Goal: Task Accomplishment & Management: Use online tool/utility

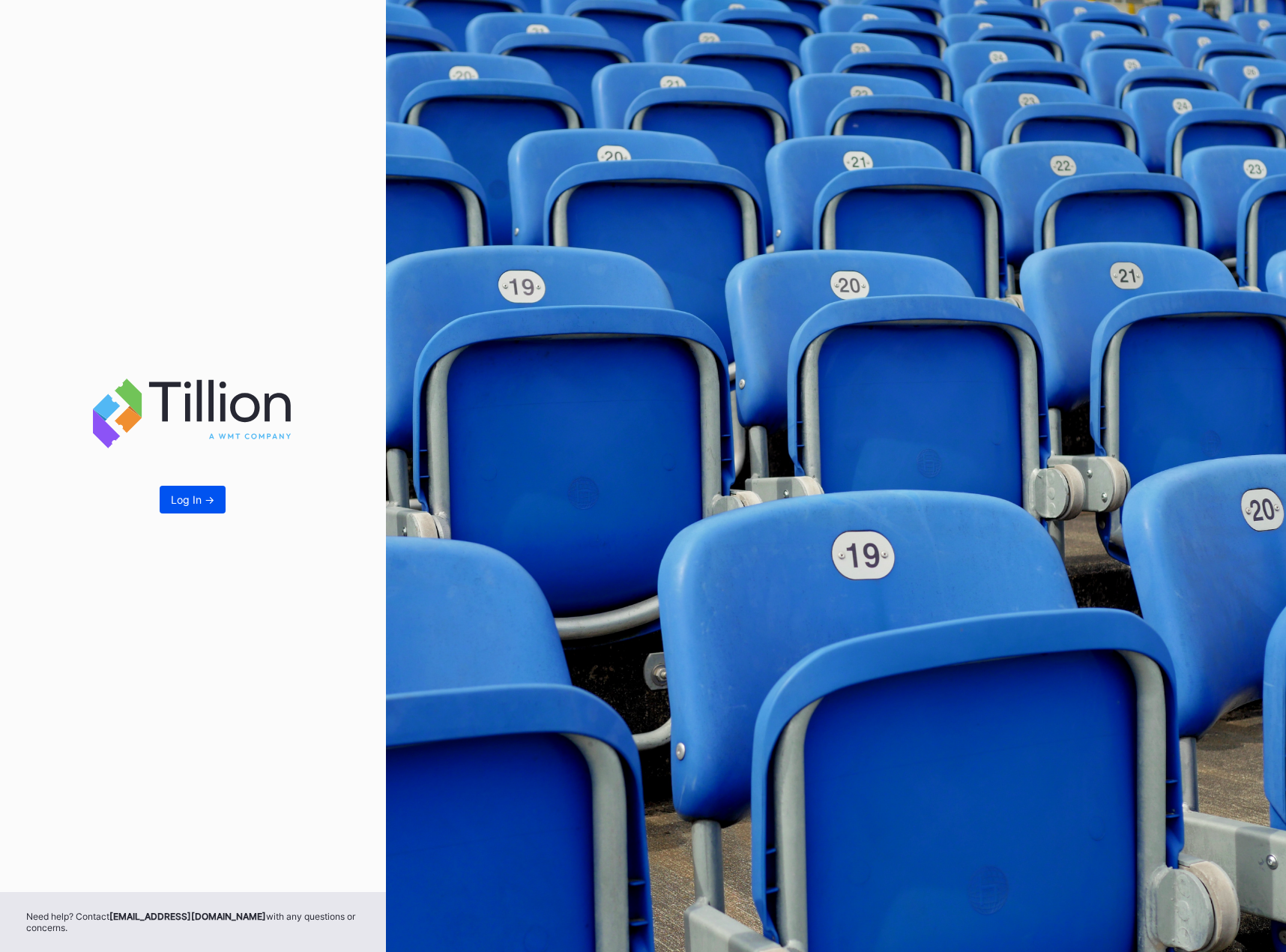
drag, startPoint x: 155, startPoint y: 518, endPoint x: 165, endPoint y: 509, distance: 13.5
click at [155, 518] on div "Log In ->" at bounding box center [193, 446] width 386 height 892
drag, startPoint x: 167, startPoint y: 508, endPoint x: 239, endPoint y: 491, distance: 74.0
click at [170, 506] on button "Log In ->" at bounding box center [192, 500] width 66 height 27
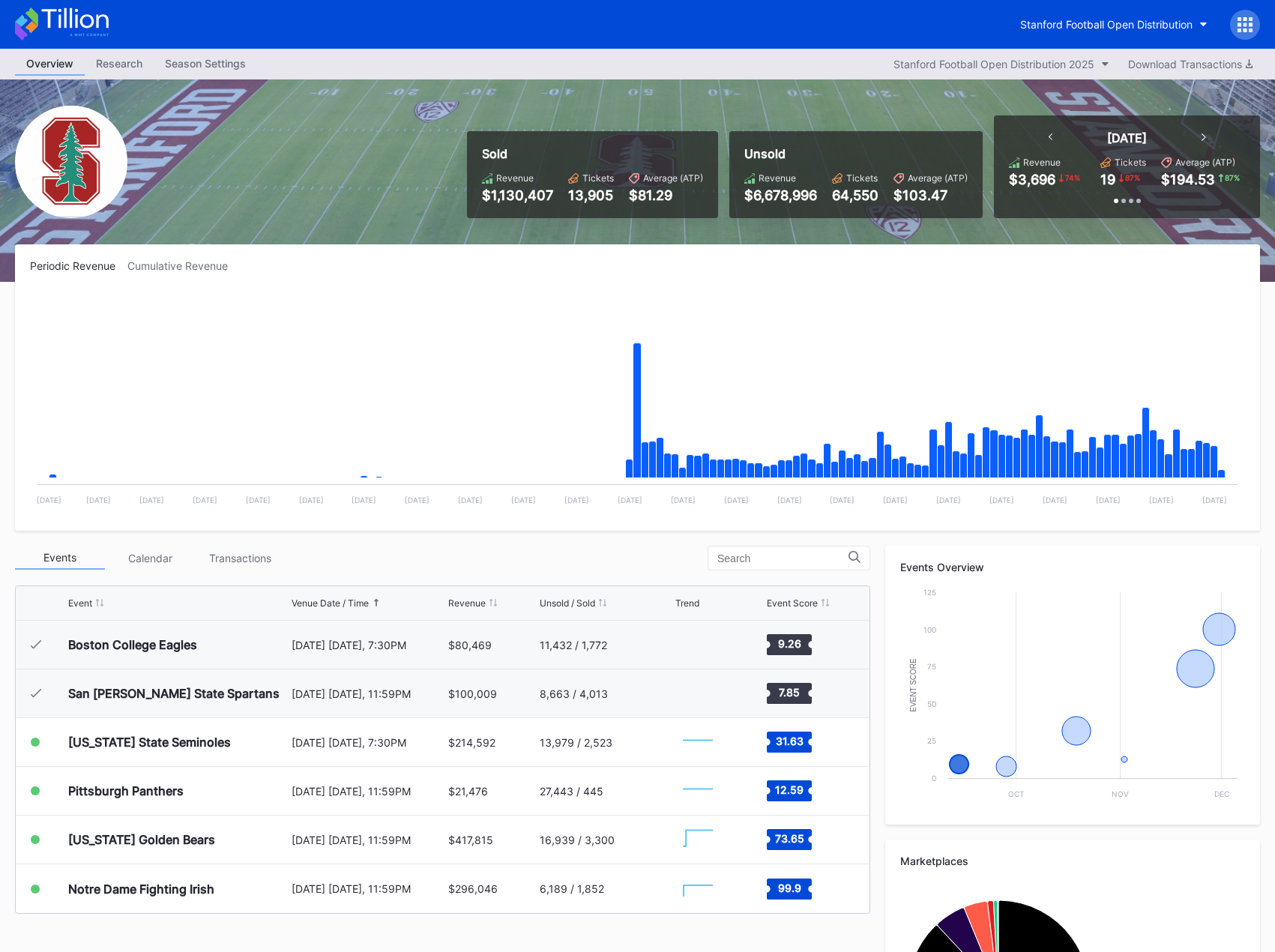
click at [233, 555] on div "Transactions" at bounding box center [240, 558] width 90 height 24
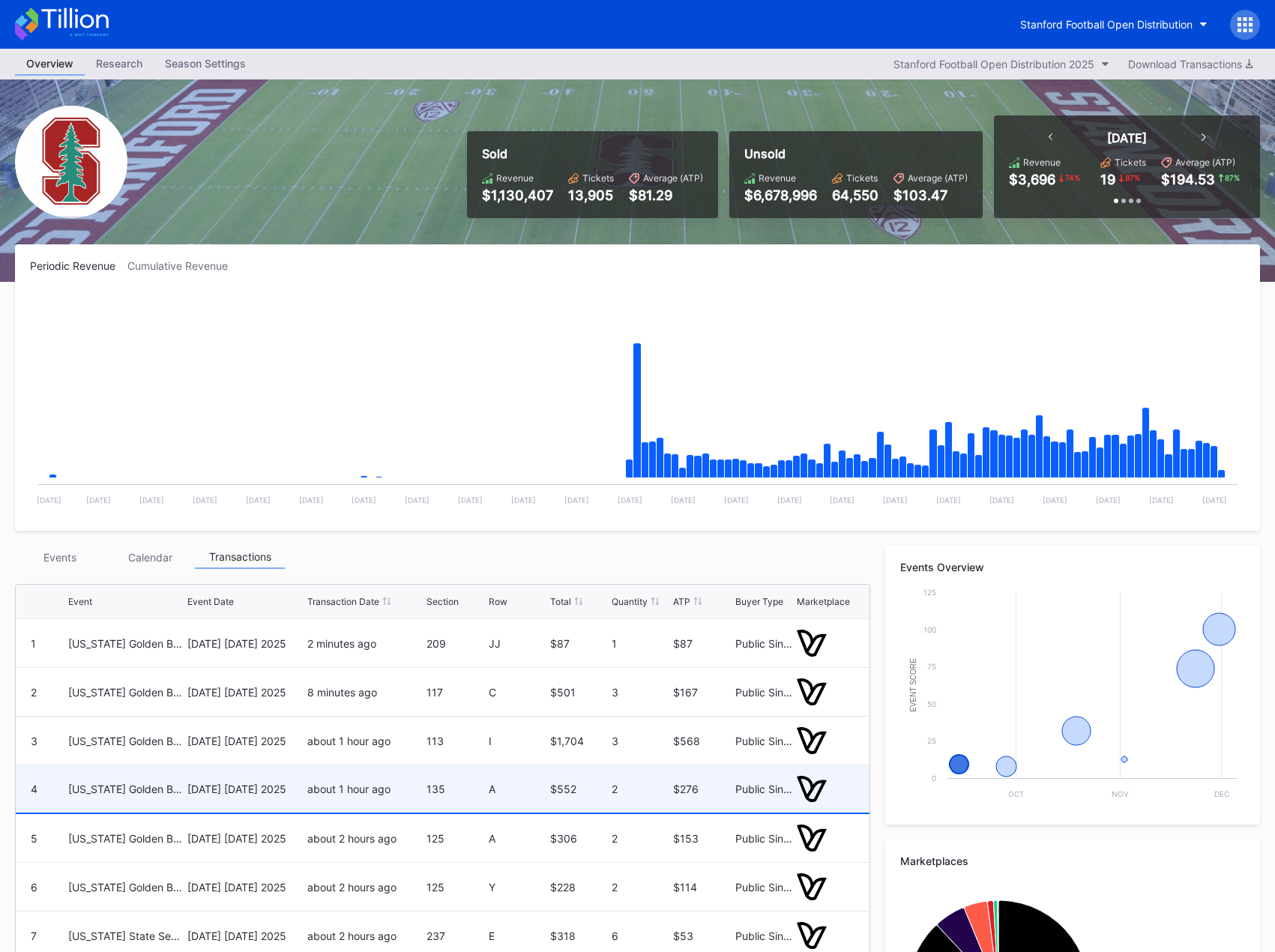
scroll to position [207, 0]
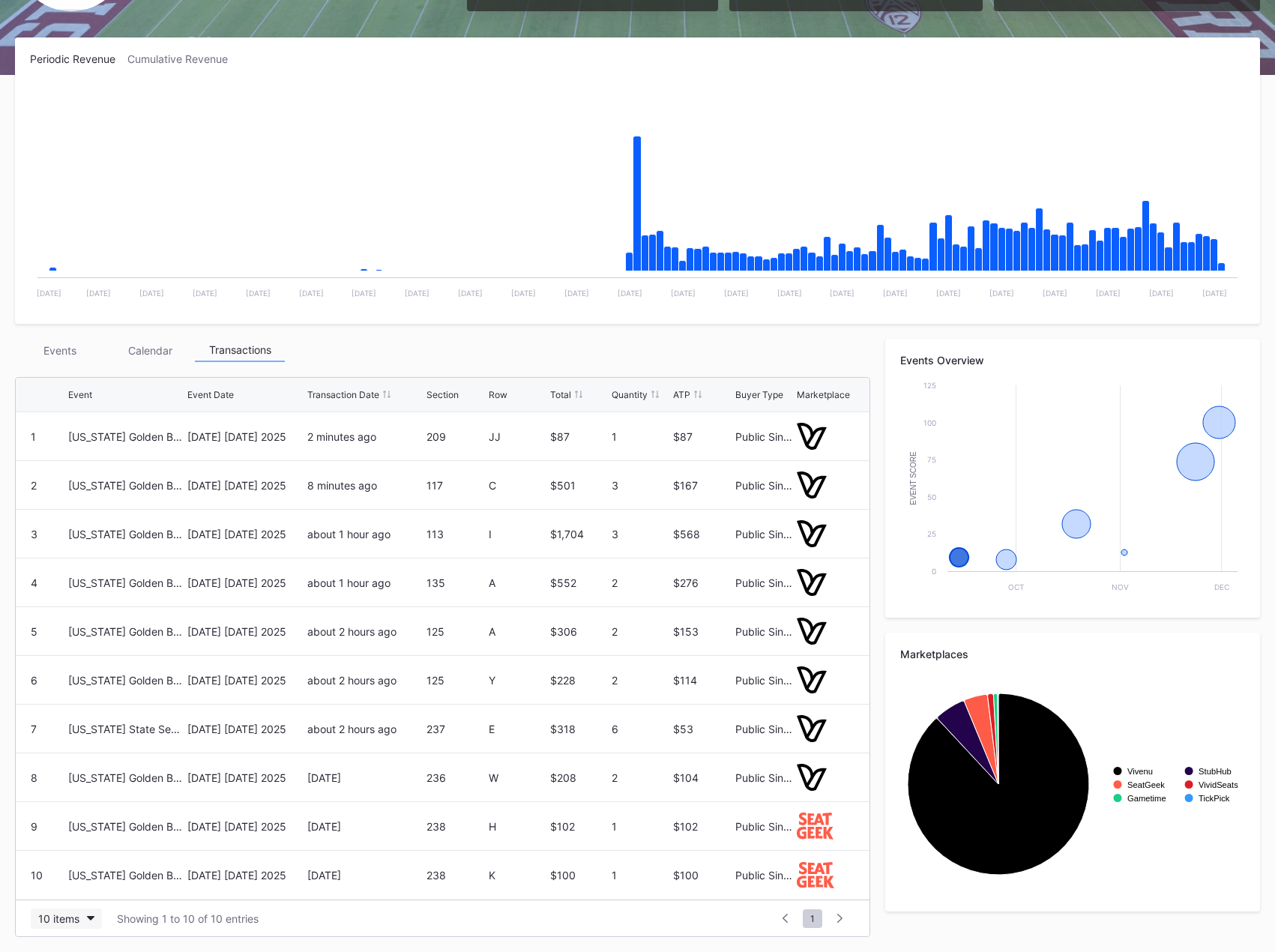
click at [68, 924] on div "10 items" at bounding box center [59, 918] width 41 height 13
click at [71, 887] on div "200 items" at bounding box center [66, 881] width 71 height 27
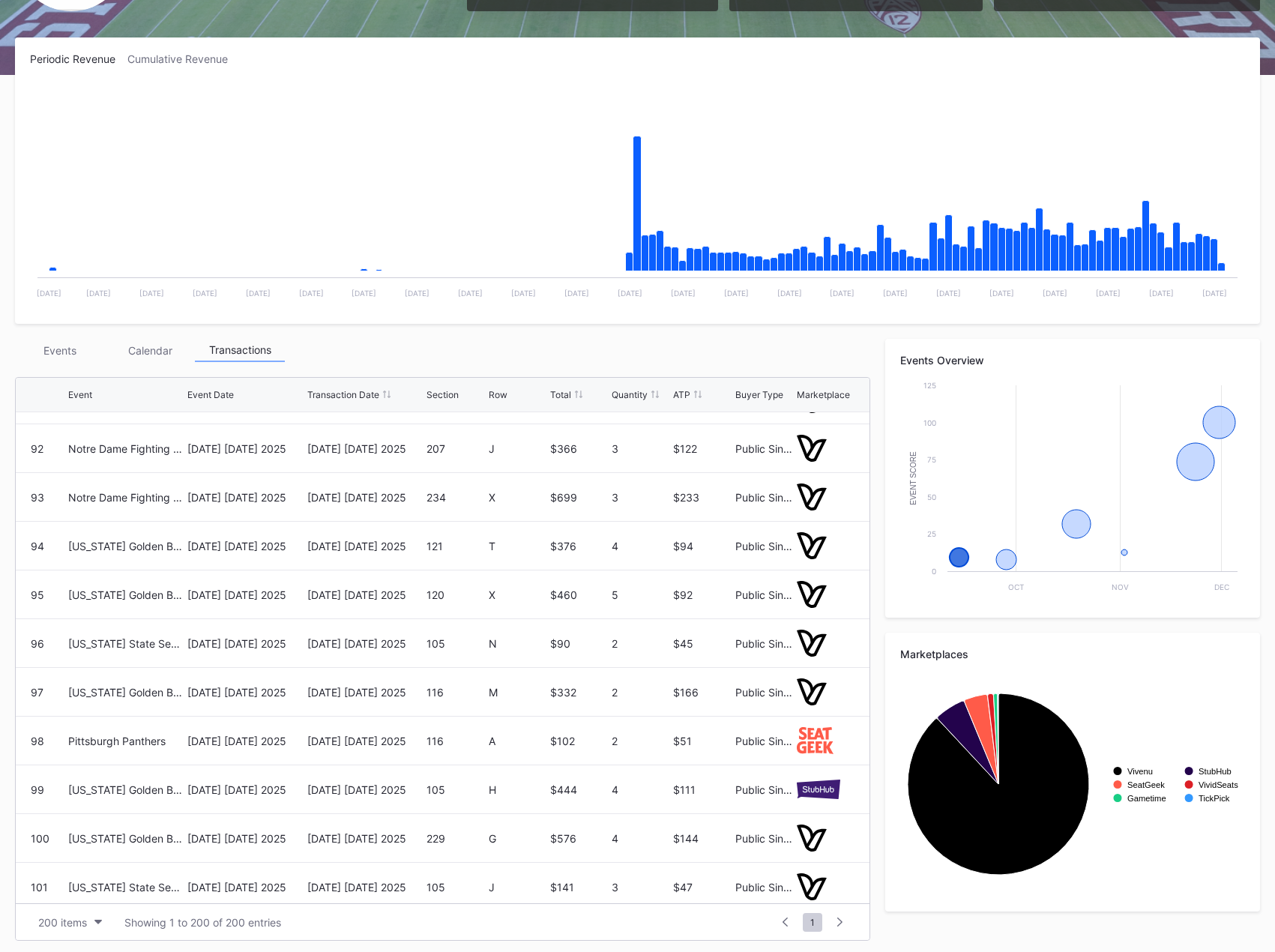
scroll to position [4872, 0]
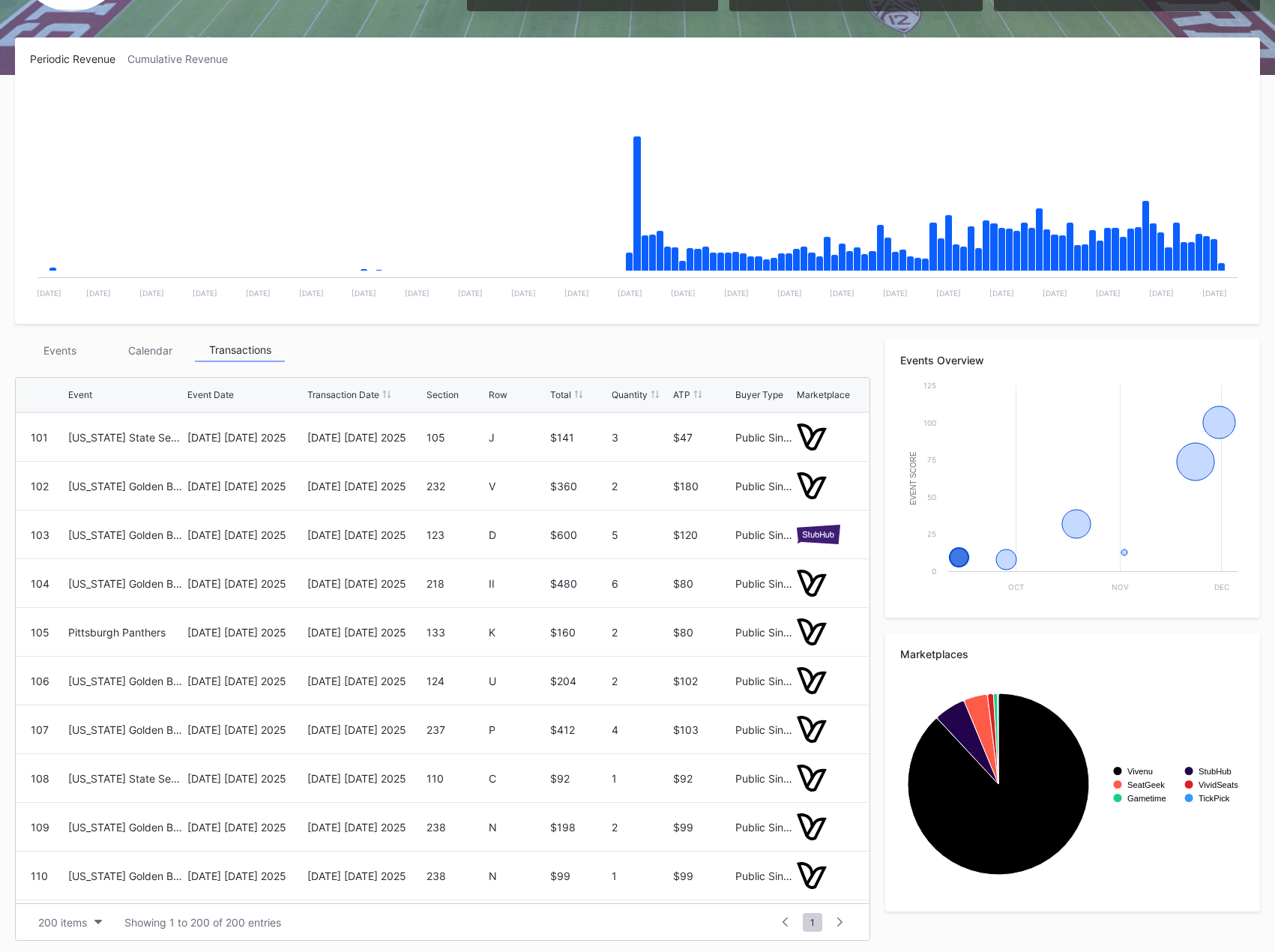
click at [59, 349] on div "Events" at bounding box center [60, 351] width 90 height 24
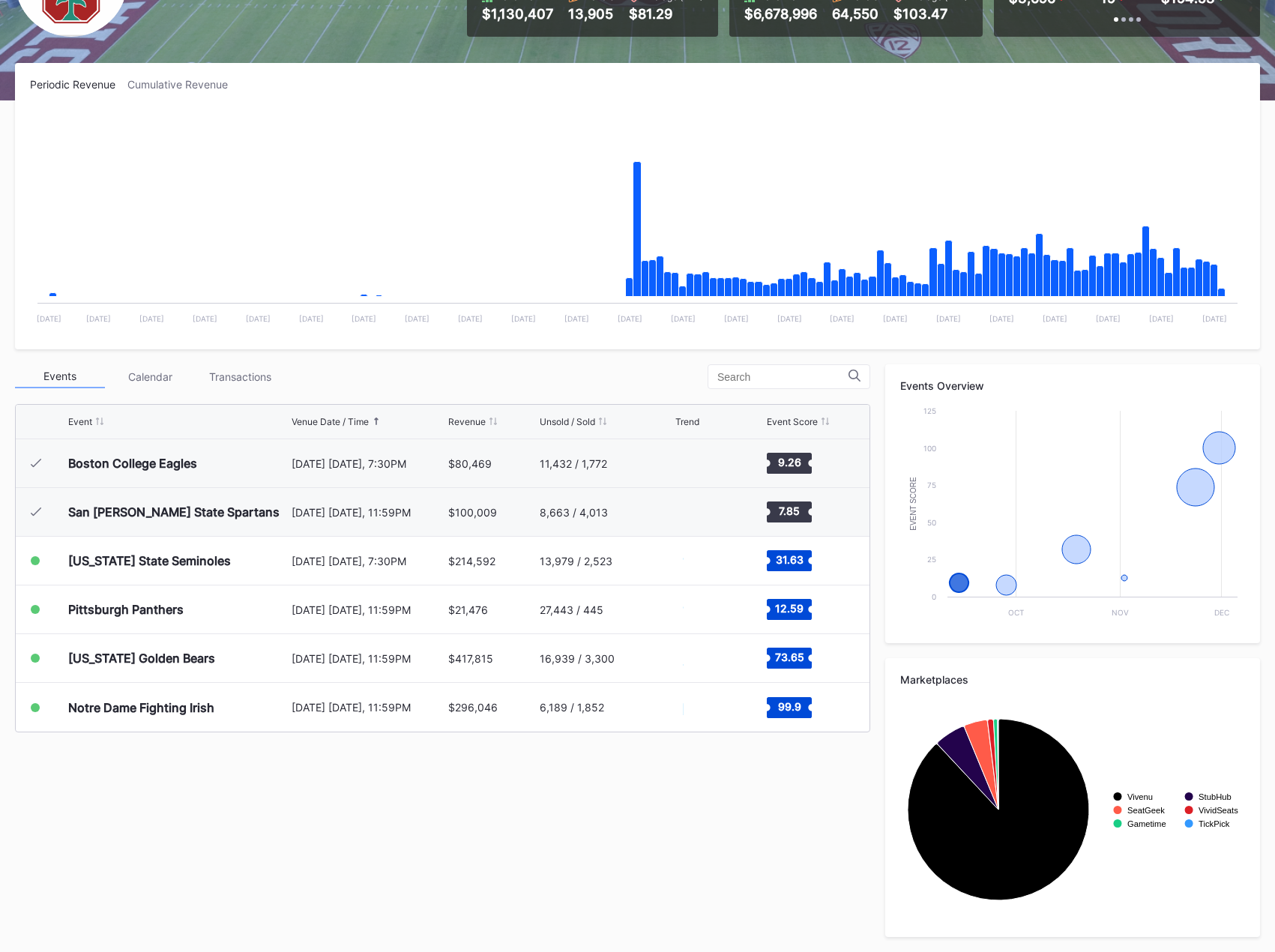
scroll to position [0, 0]
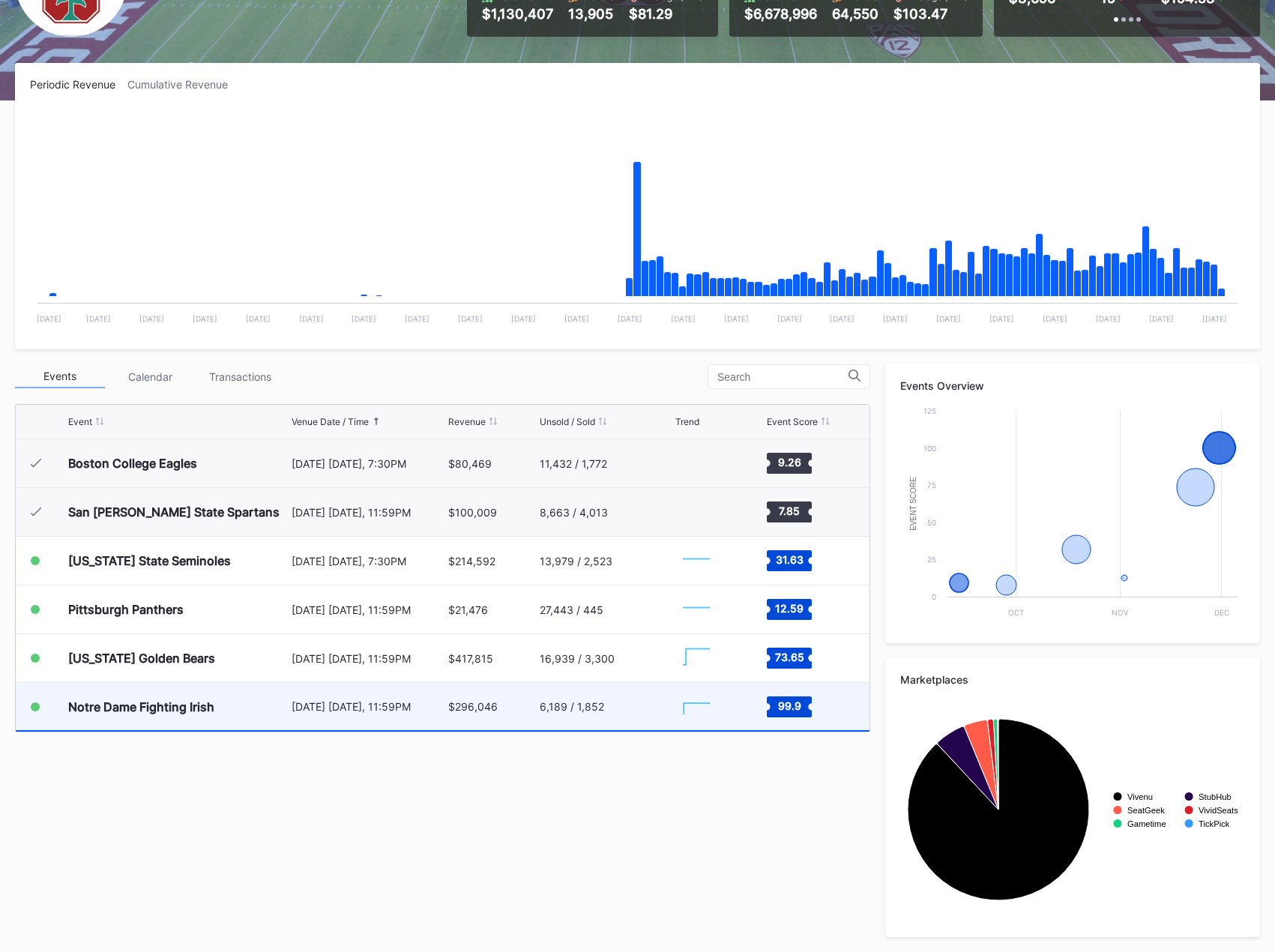
click at [195, 699] on div "Notre Dame Fighting Irish" at bounding box center [141, 706] width 146 height 15
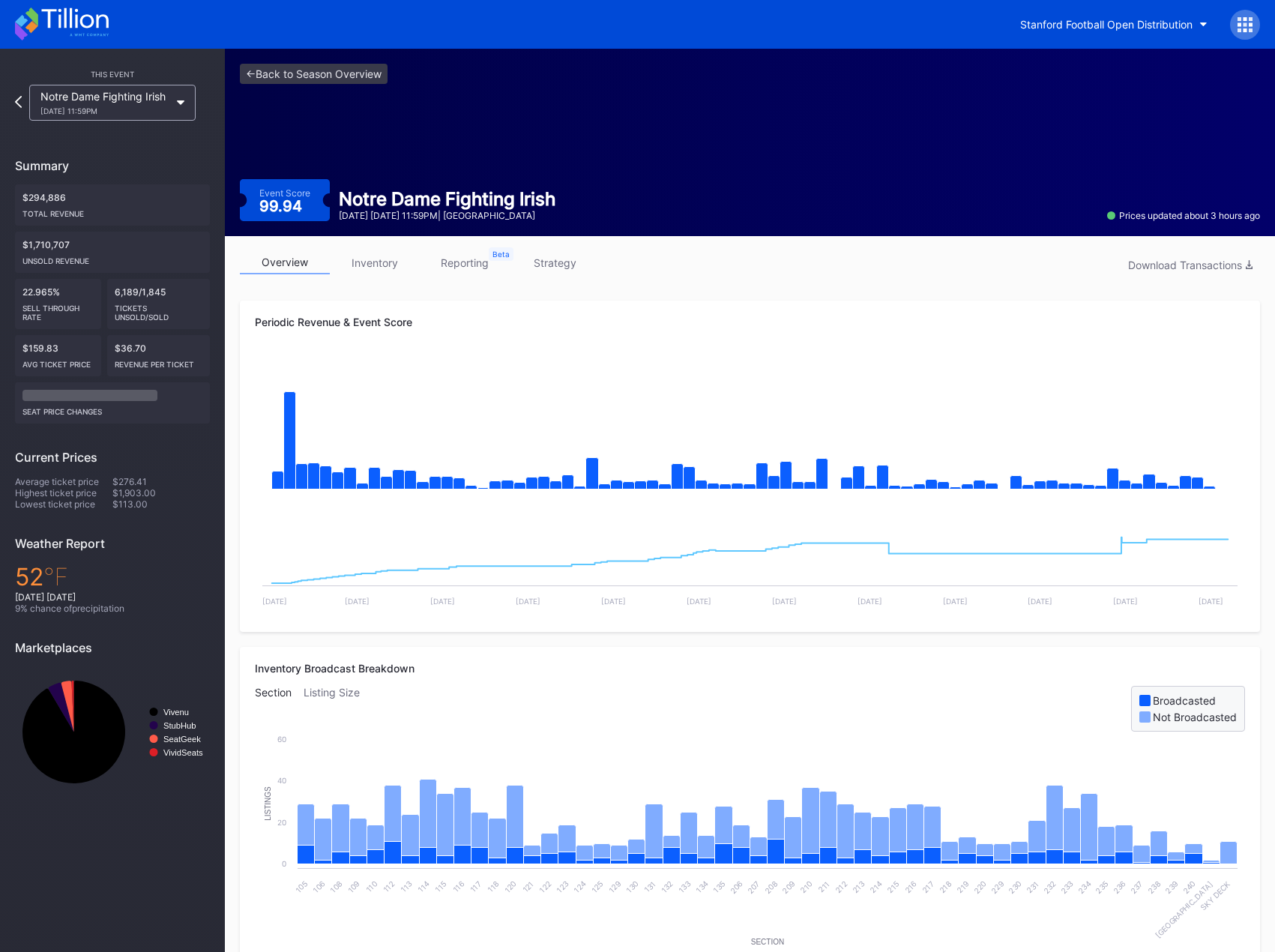
click at [574, 258] on link "strategy" at bounding box center [554, 262] width 90 height 24
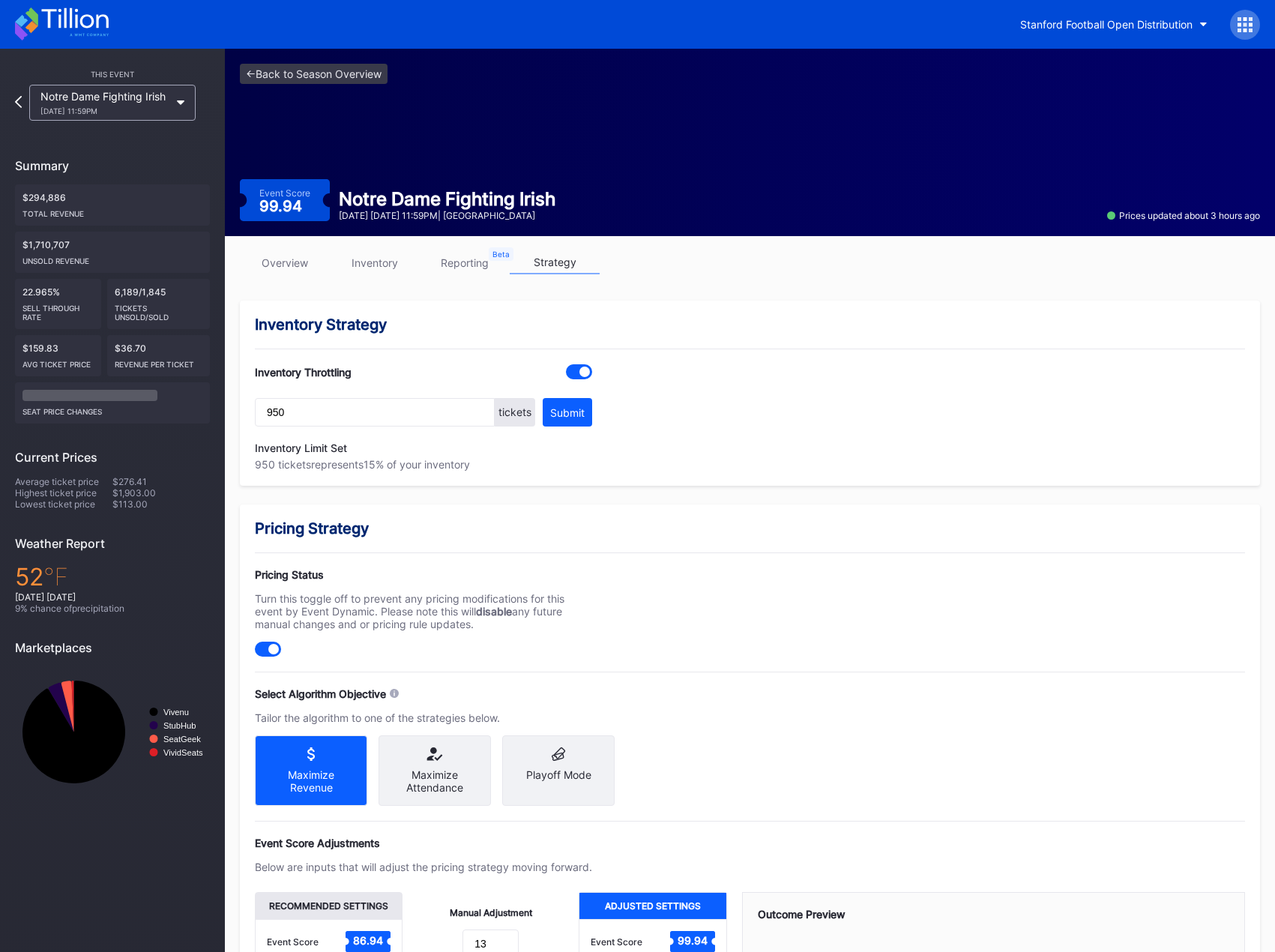
scroll to position [189, 0]
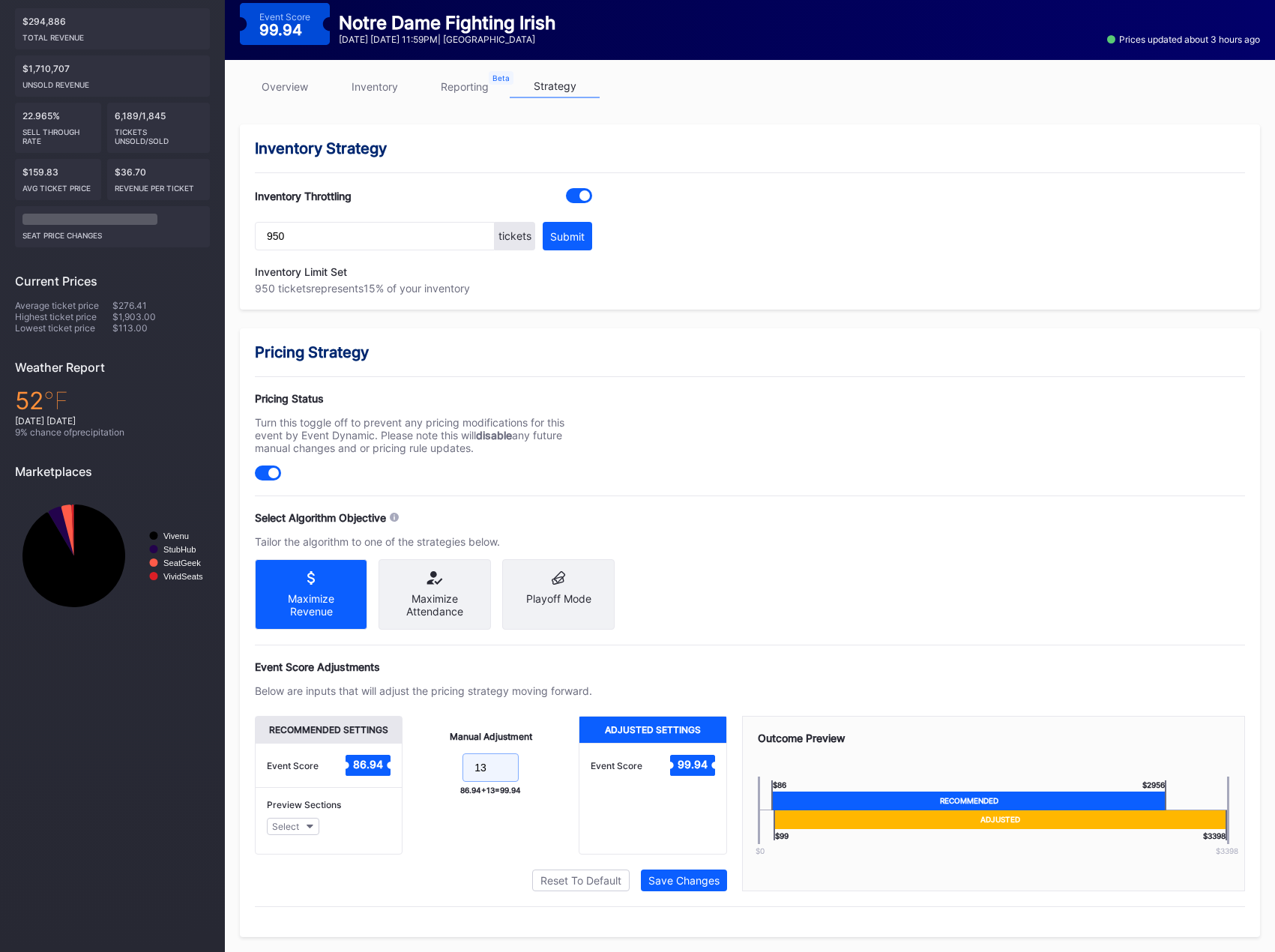
drag, startPoint x: 496, startPoint y: 771, endPoint x: 469, endPoint y: 772, distance: 27.0
click at [469, 772] on input "13" at bounding box center [490, 767] width 56 height 28
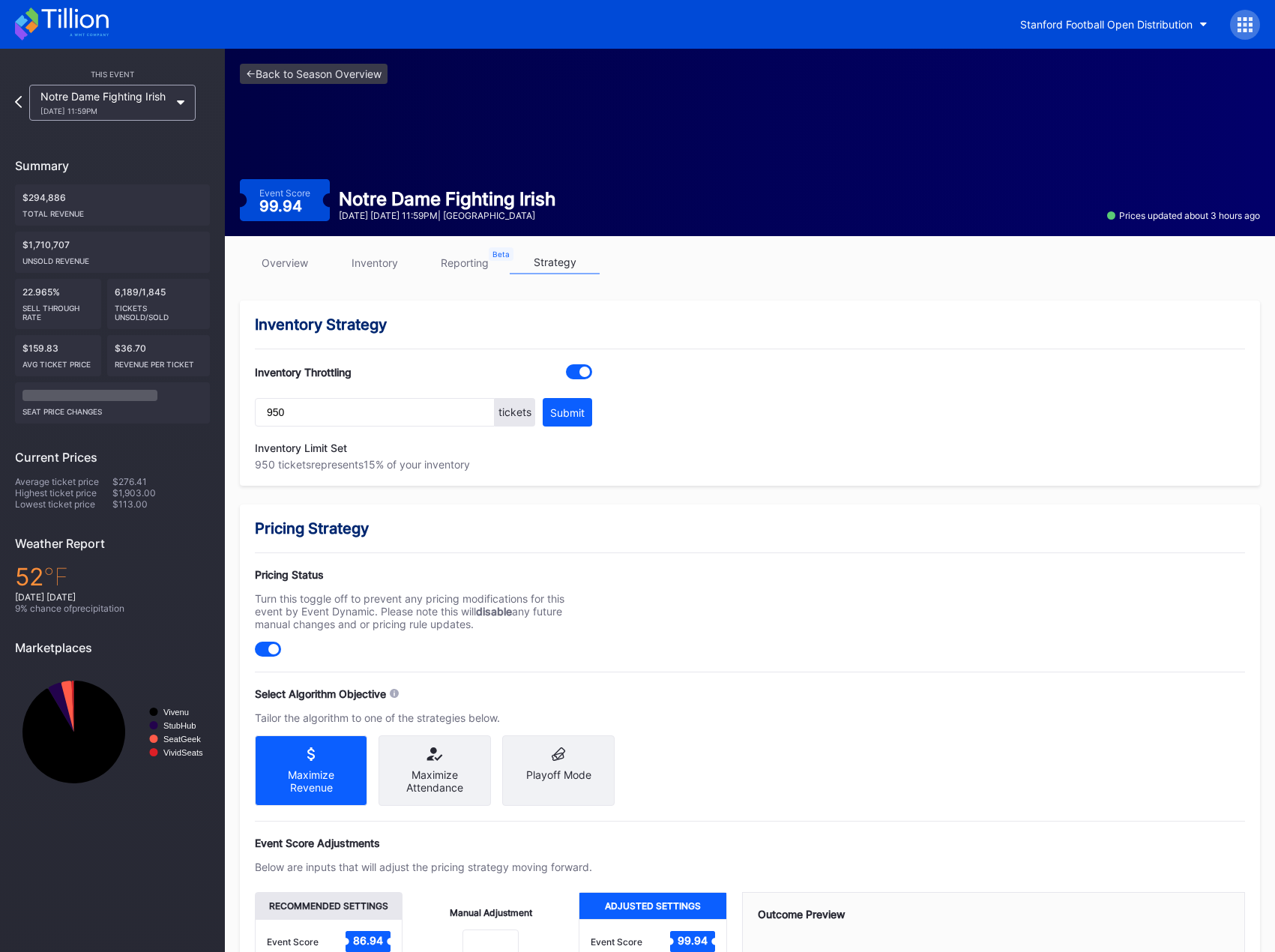
click at [382, 258] on link "inventory" at bounding box center [375, 262] width 90 height 24
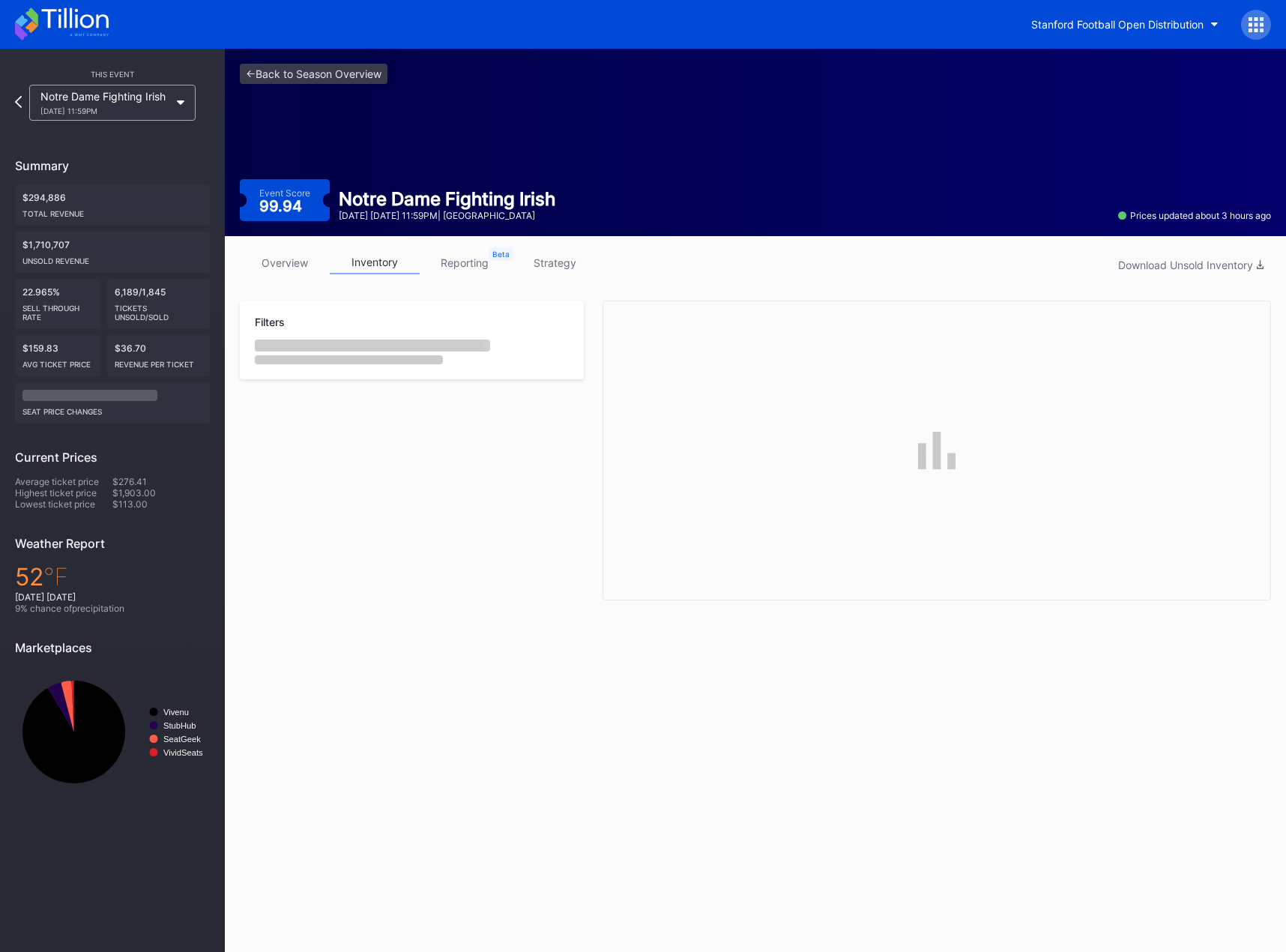
click at [291, 265] on link "overview" at bounding box center [285, 262] width 90 height 24
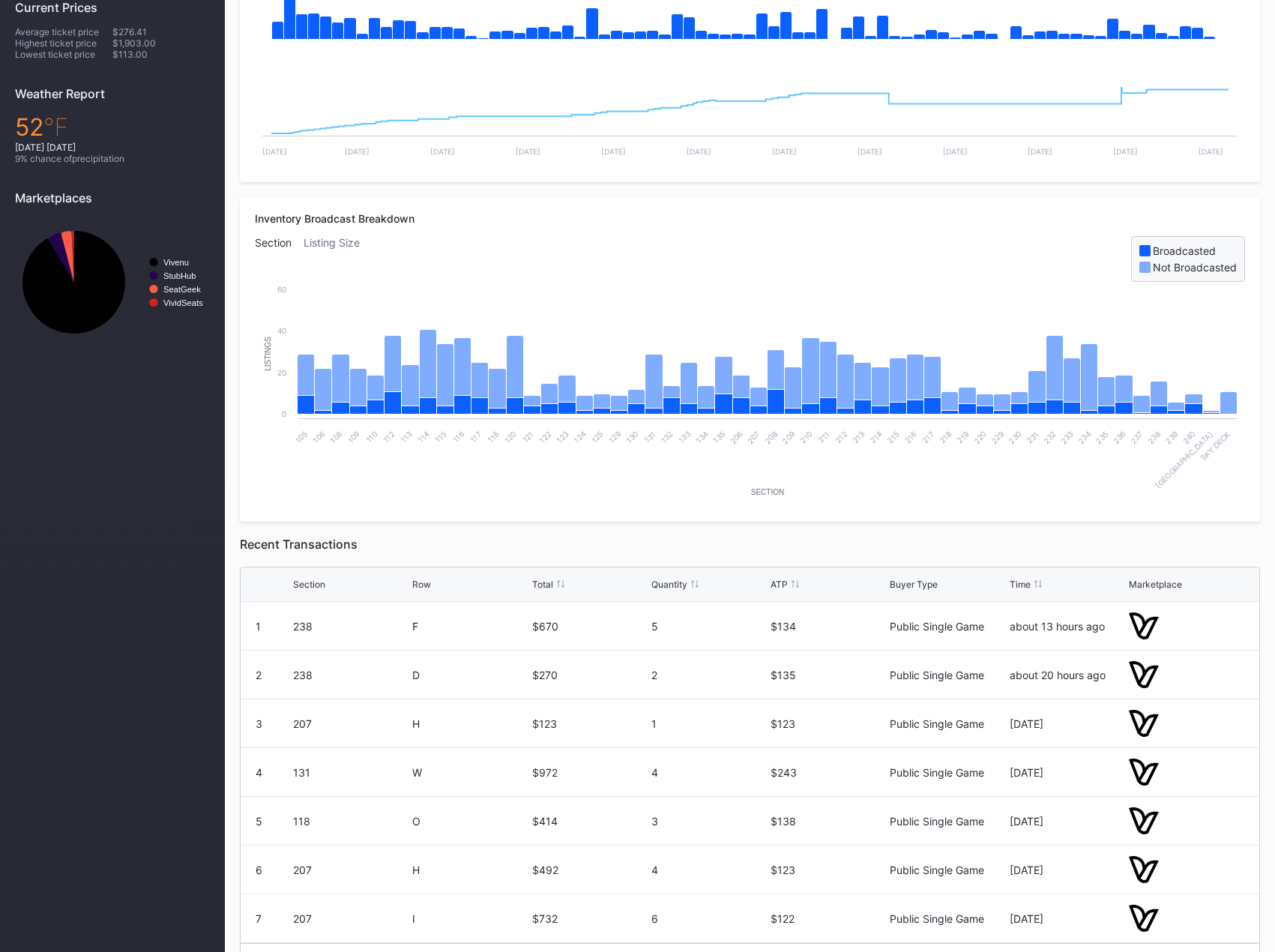
scroll to position [494, 0]
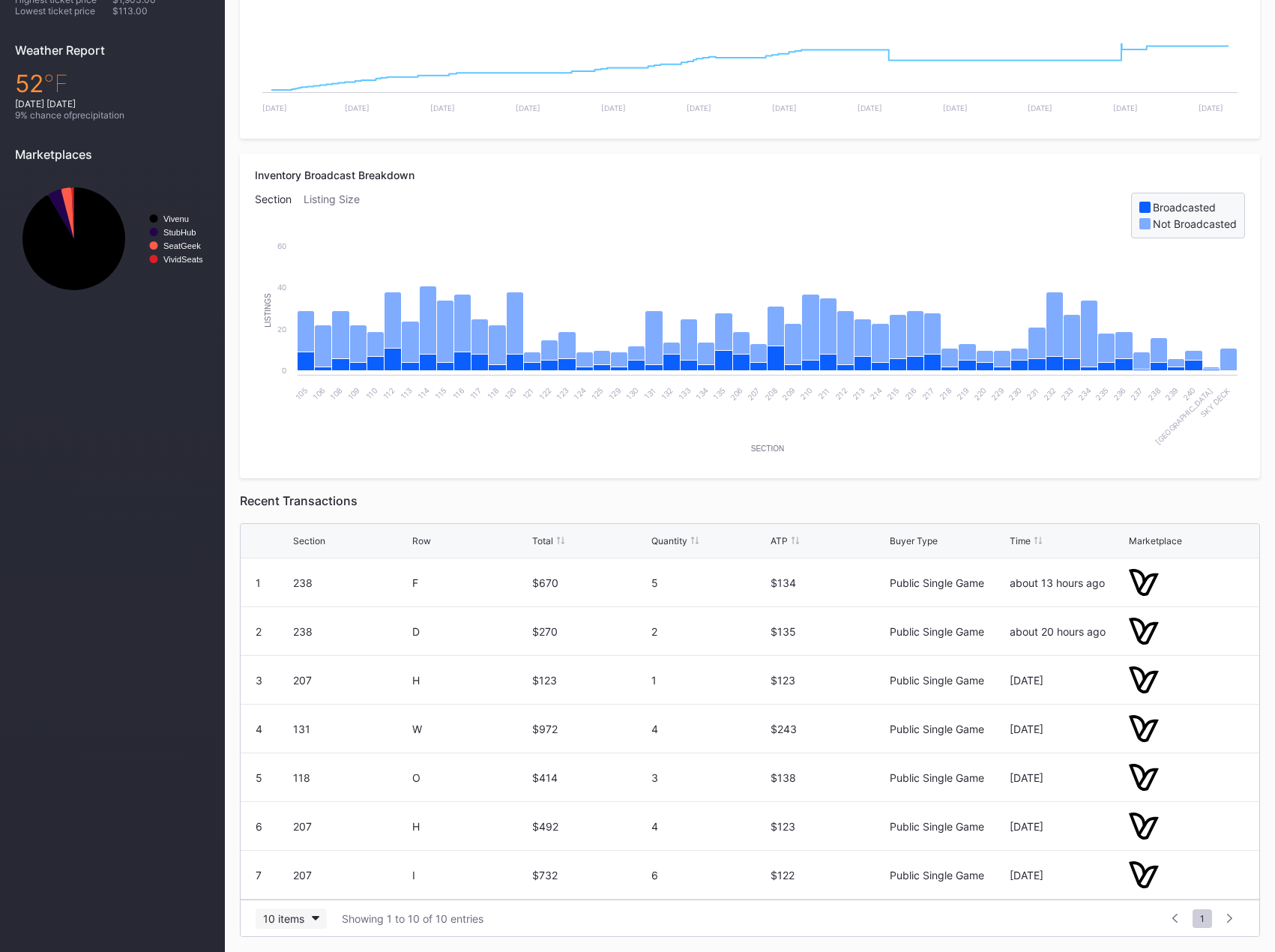
click at [295, 922] on div "10 items" at bounding box center [284, 918] width 41 height 13
click at [298, 882] on div "200 items" at bounding box center [291, 881] width 49 height 13
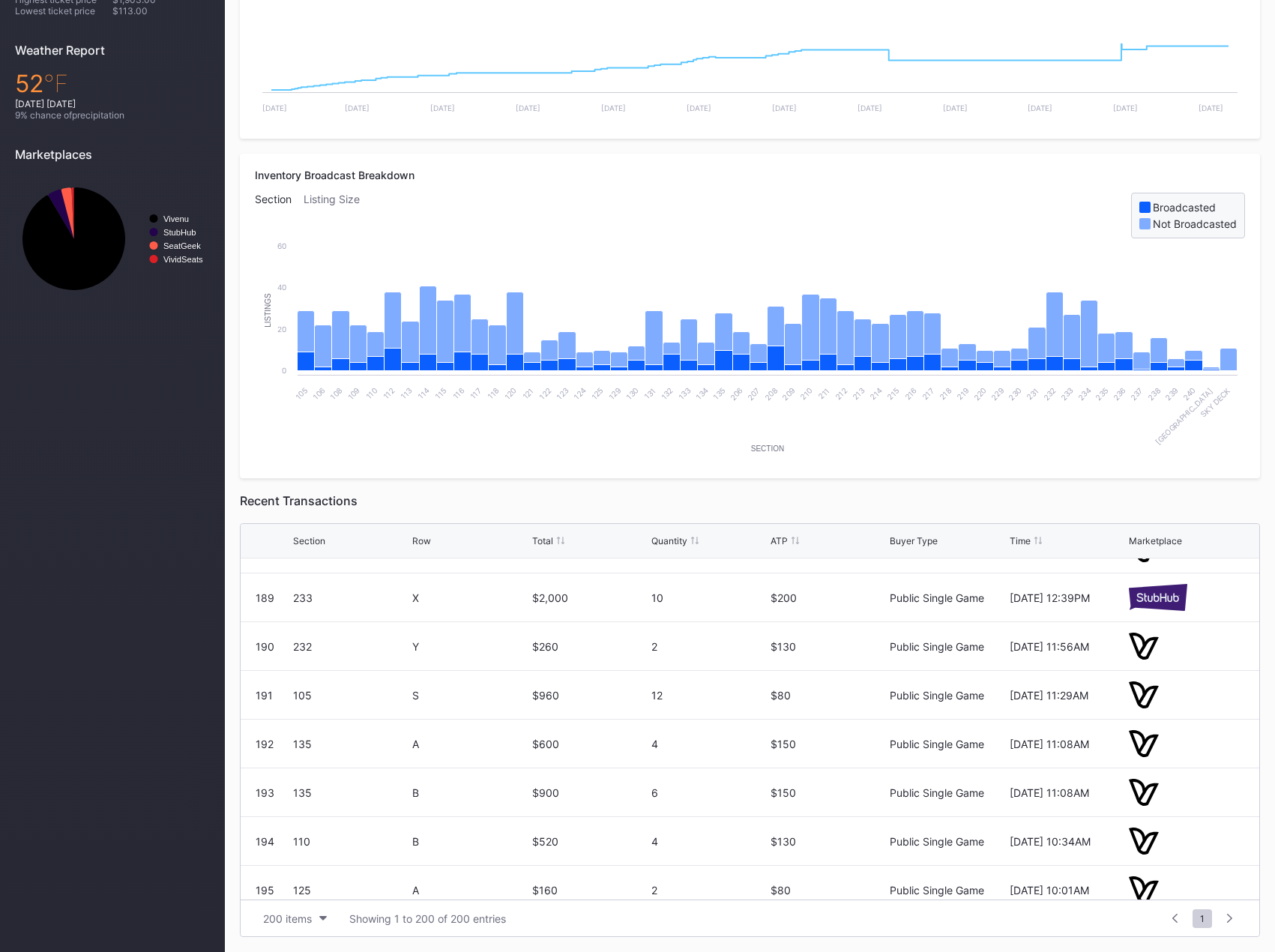
scroll to position [9403, 0]
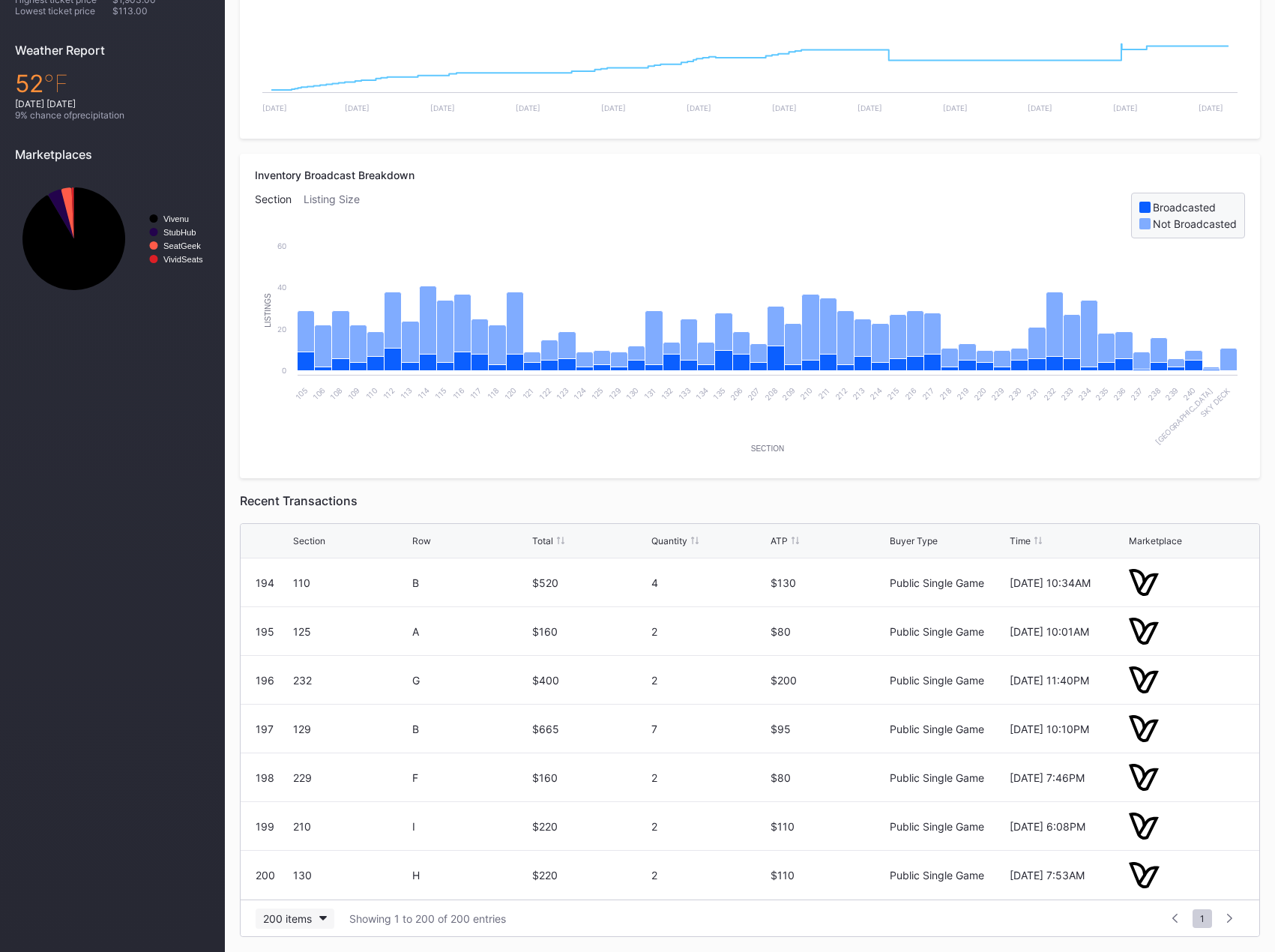
click at [273, 926] on button "200 items" at bounding box center [295, 919] width 78 height 21
click at [1230, 925] on div at bounding box center [1230, 918] width 24 height 21
click at [1230, 919] on icon at bounding box center [1229, 918] width 5 height 9
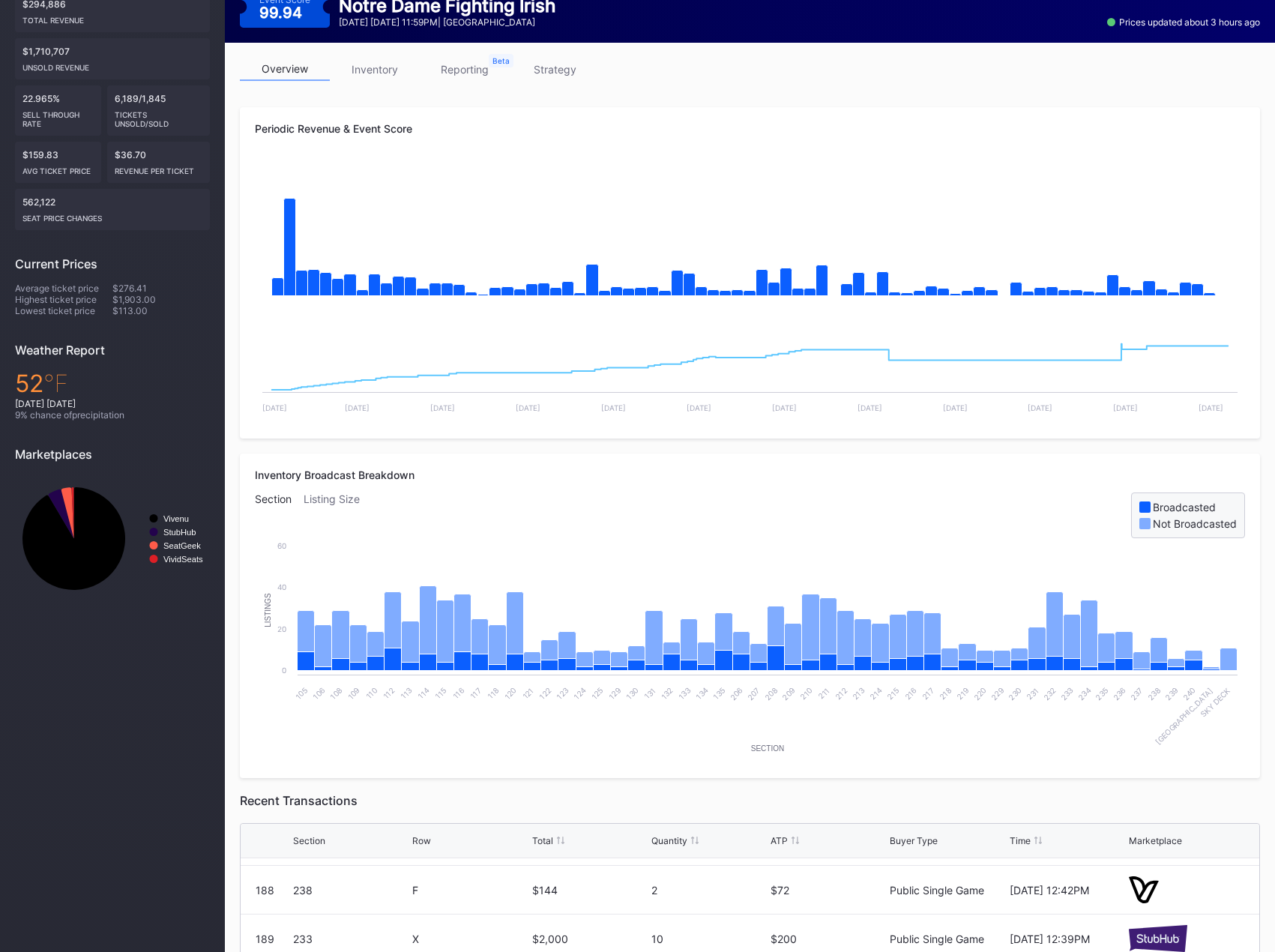
scroll to position [0, 0]
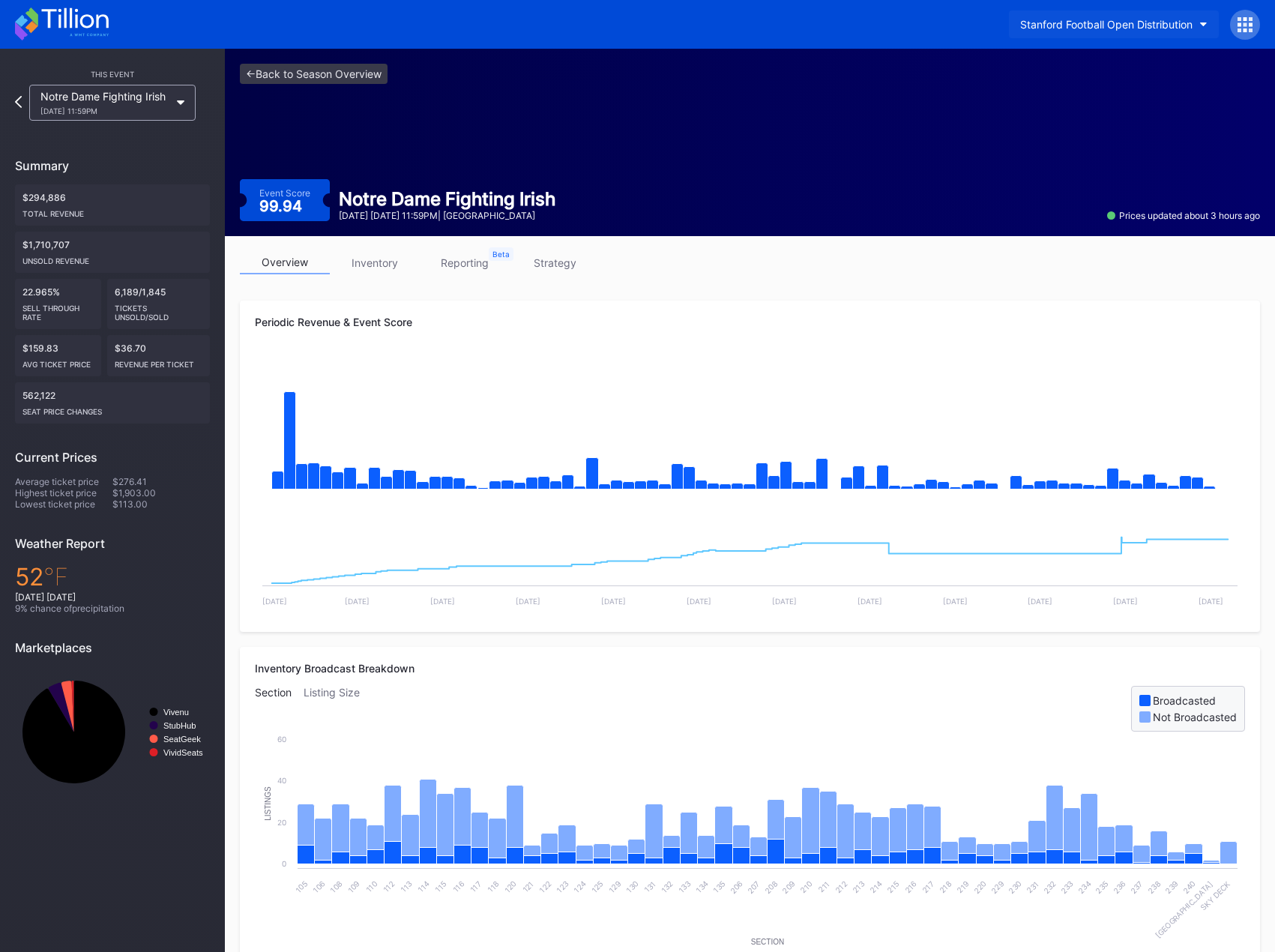
click at [1168, 27] on div "Stanford Football Open Distribution" at bounding box center [1107, 24] width 172 height 13
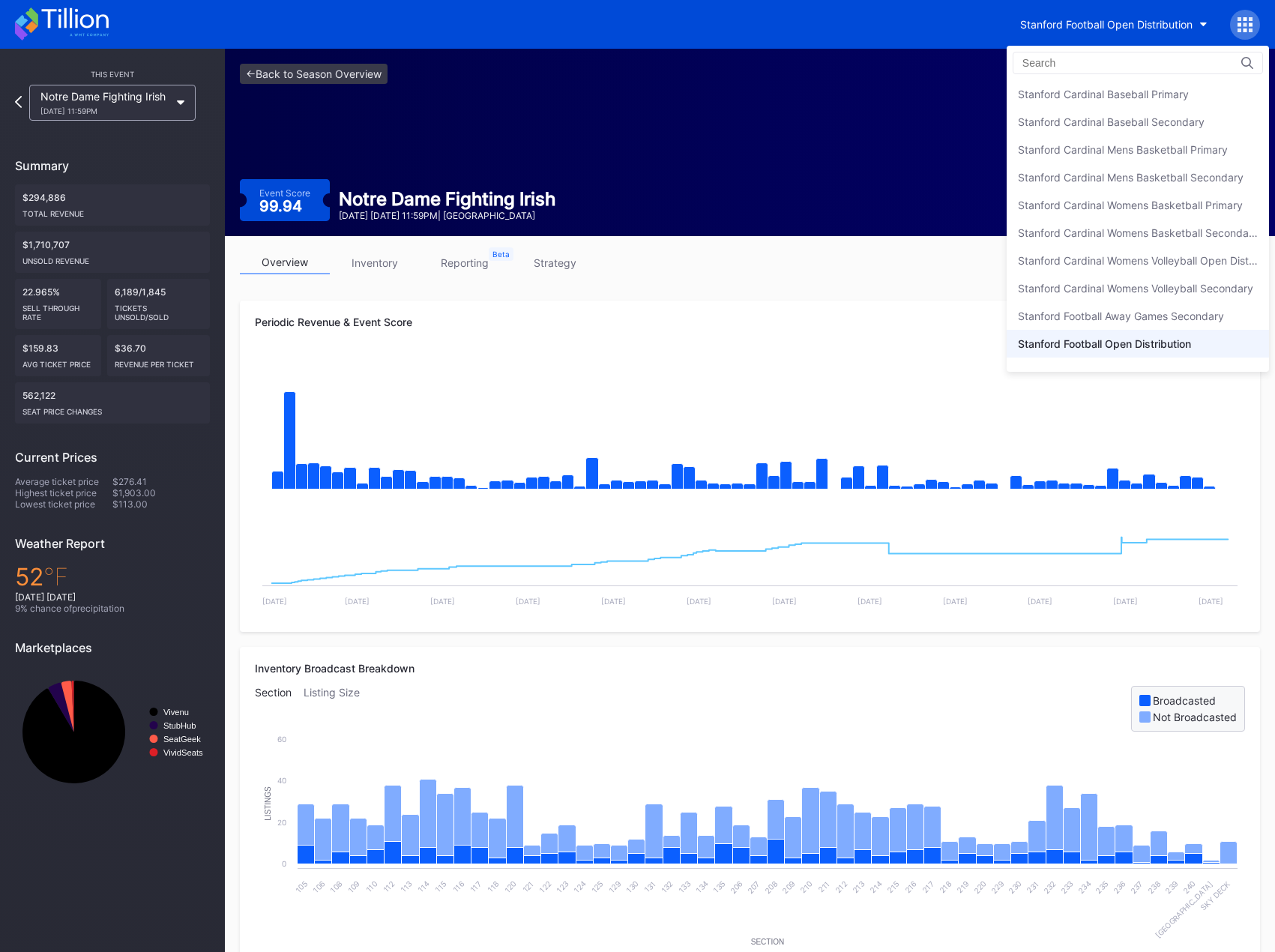
scroll to position [20, 0]
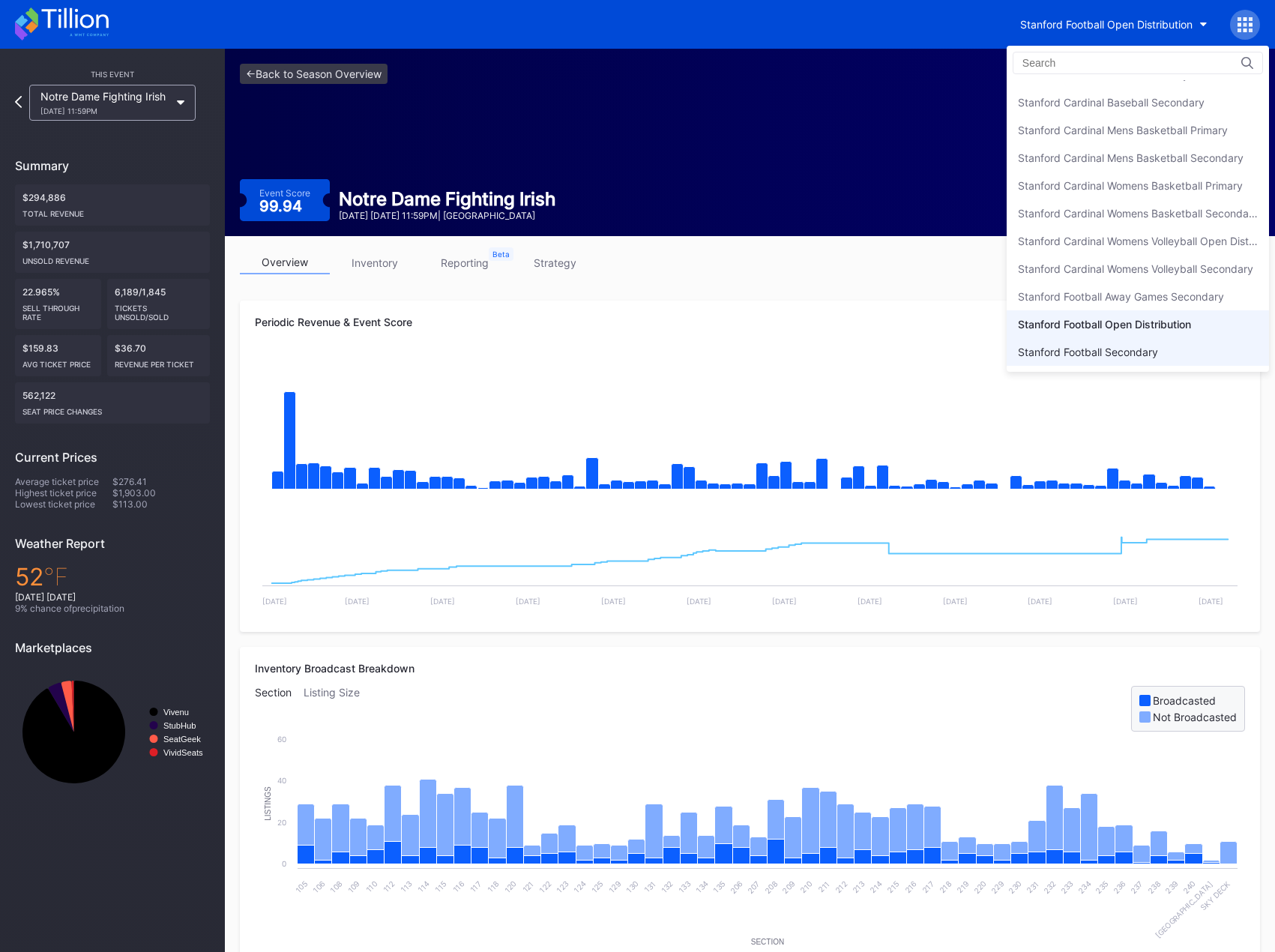
click at [1145, 359] on div "Stanford Football Secondary" at bounding box center [1138, 352] width 262 height 27
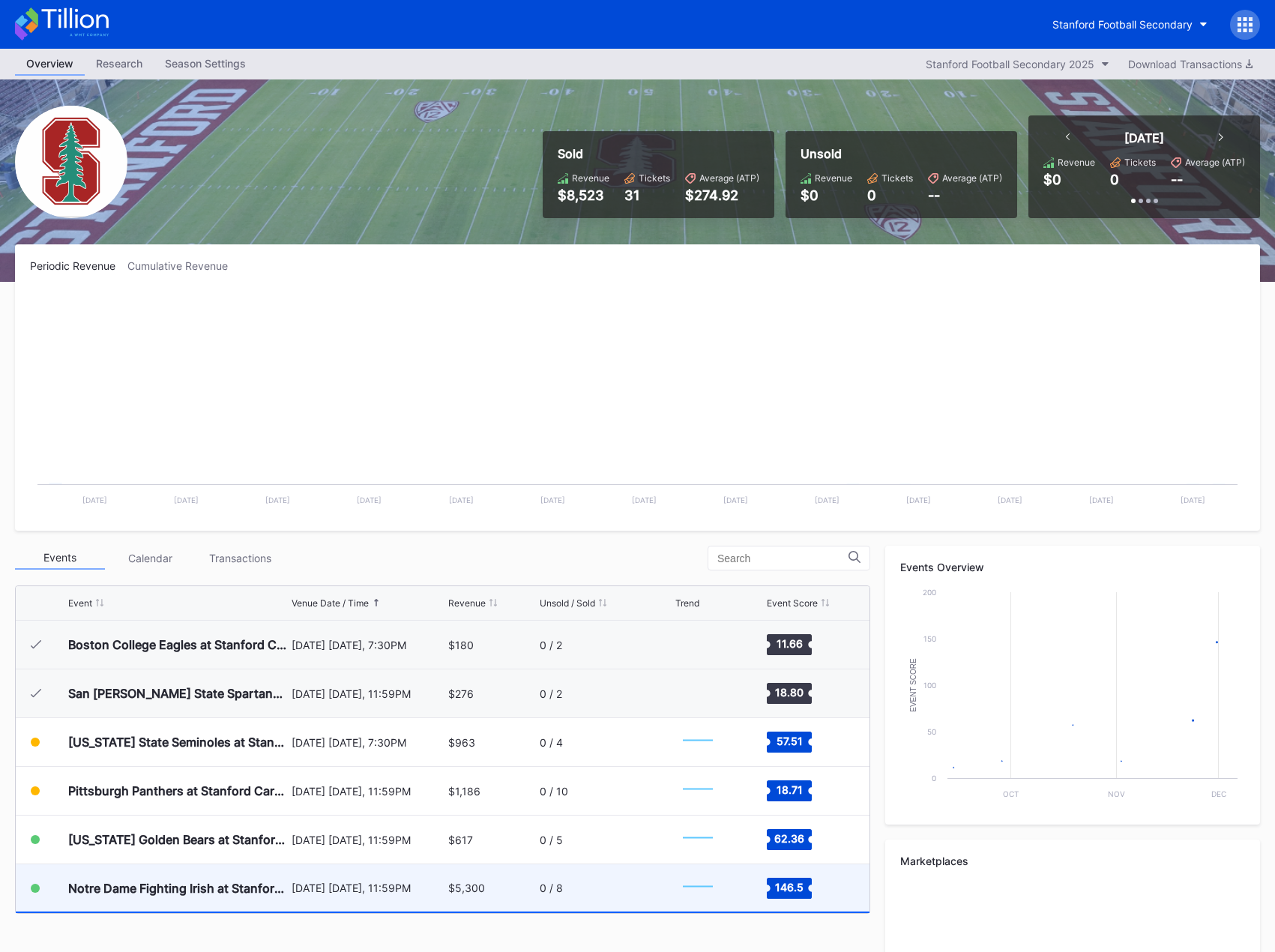
click at [163, 897] on div "Notre Dame Fighting Irish at Stanford Cardinal Football" at bounding box center [178, 887] width 219 height 47
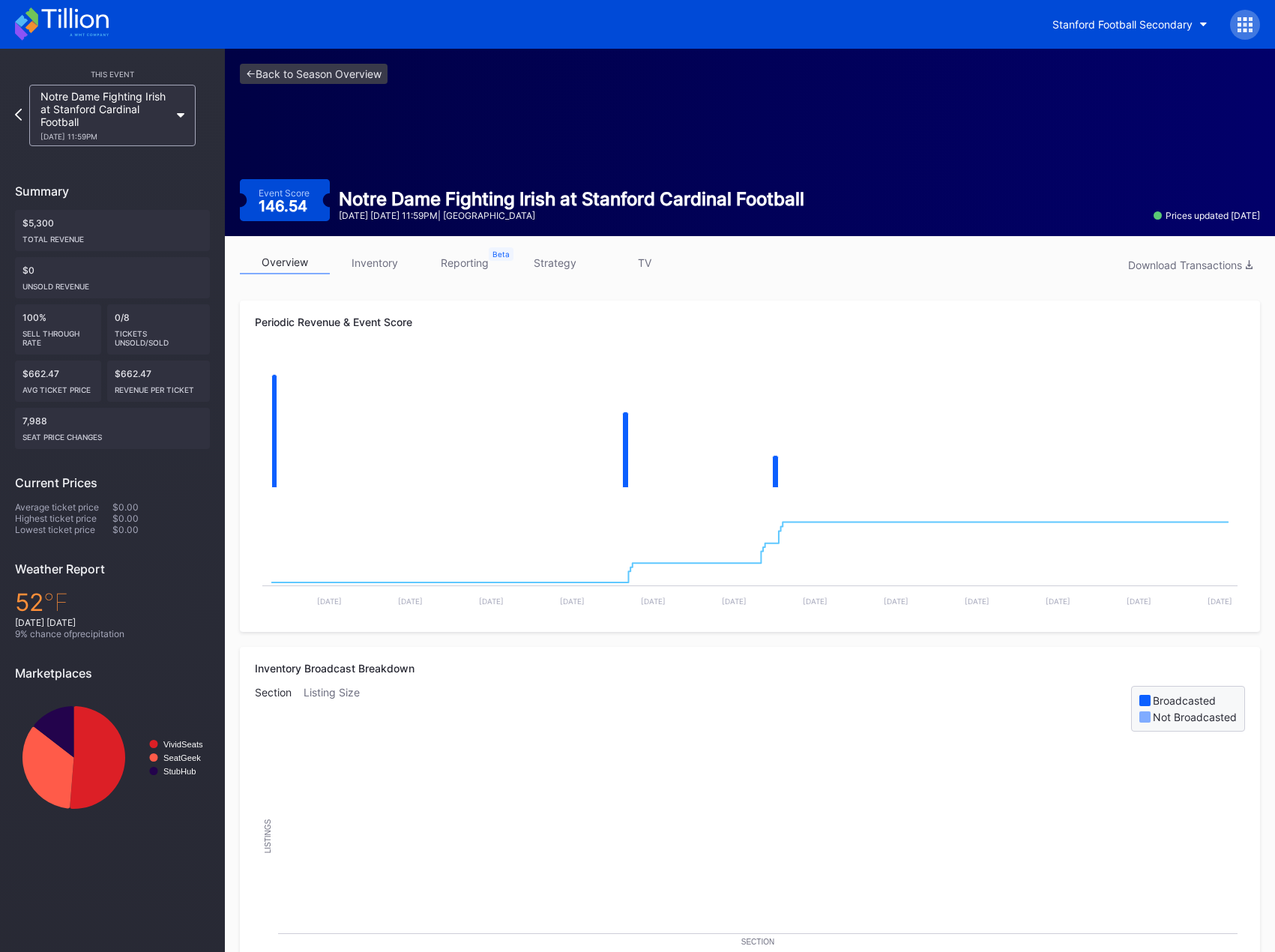
scroll to position [299, 0]
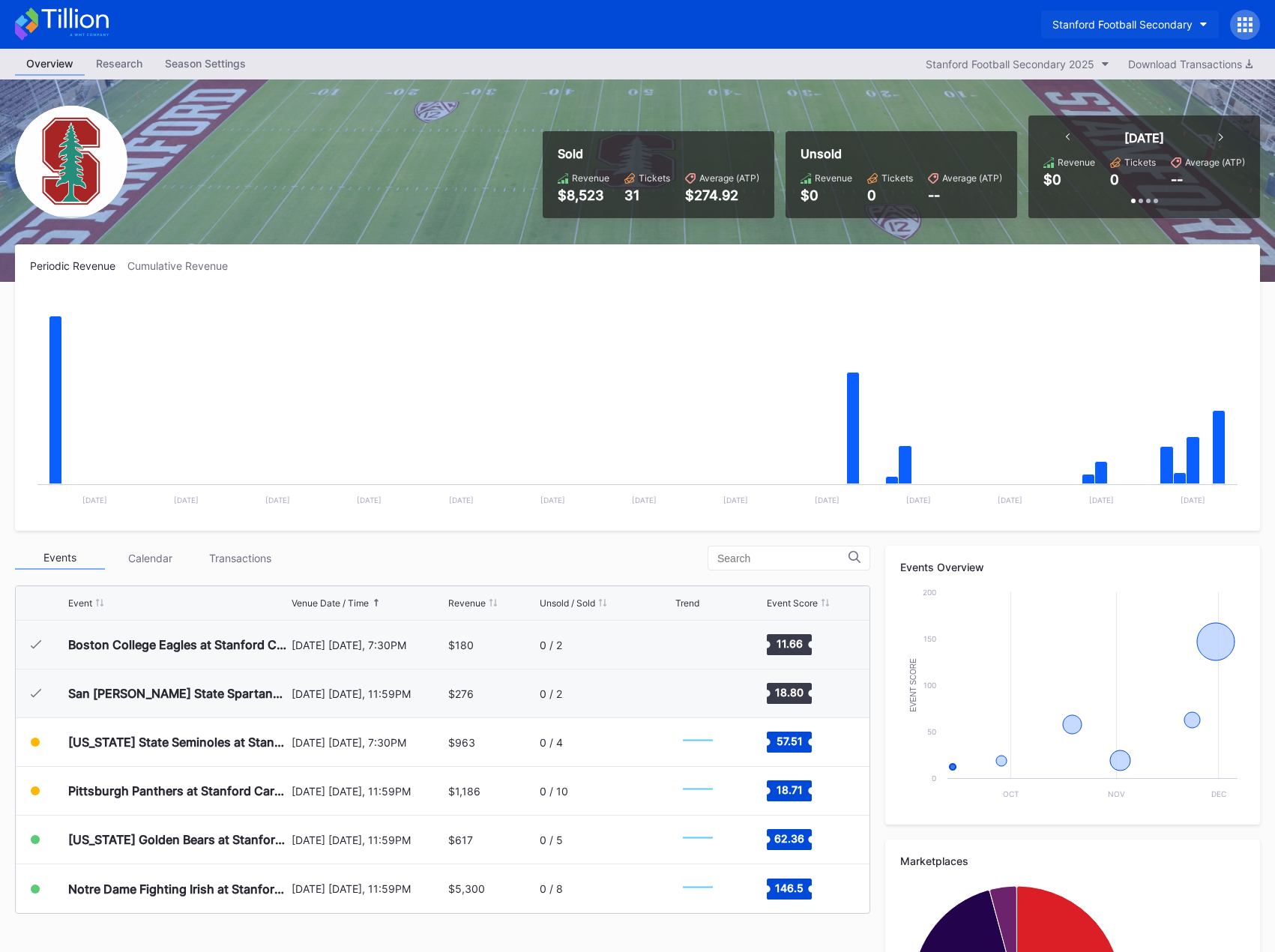
click at [1163, 25] on div "Stanford Football Secondary" at bounding box center [1122, 24] width 140 height 13
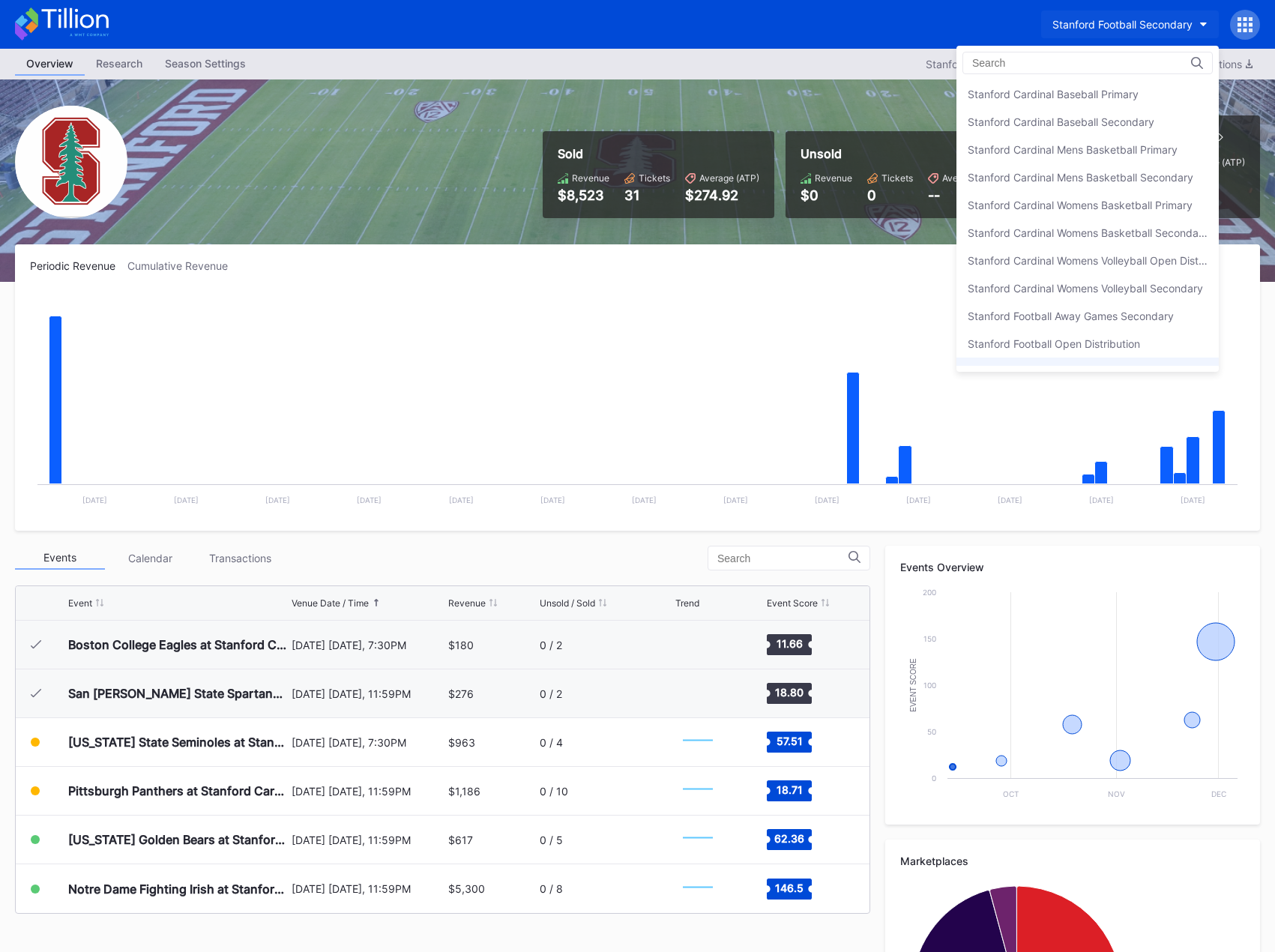
scroll to position [20, 0]
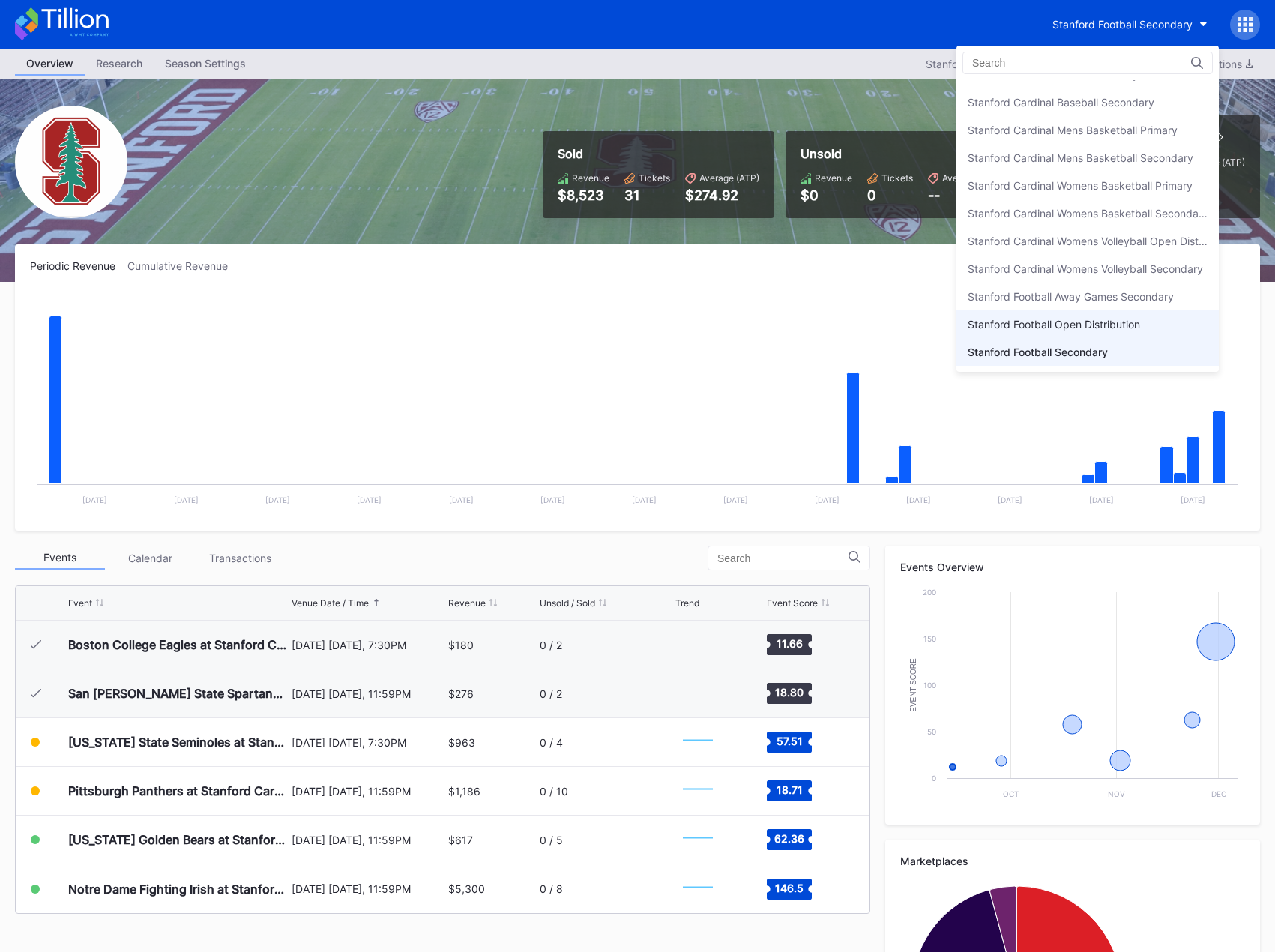
click at [1082, 318] on div "Stanford Football Open Distribution" at bounding box center [1054, 324] width 172 height 13
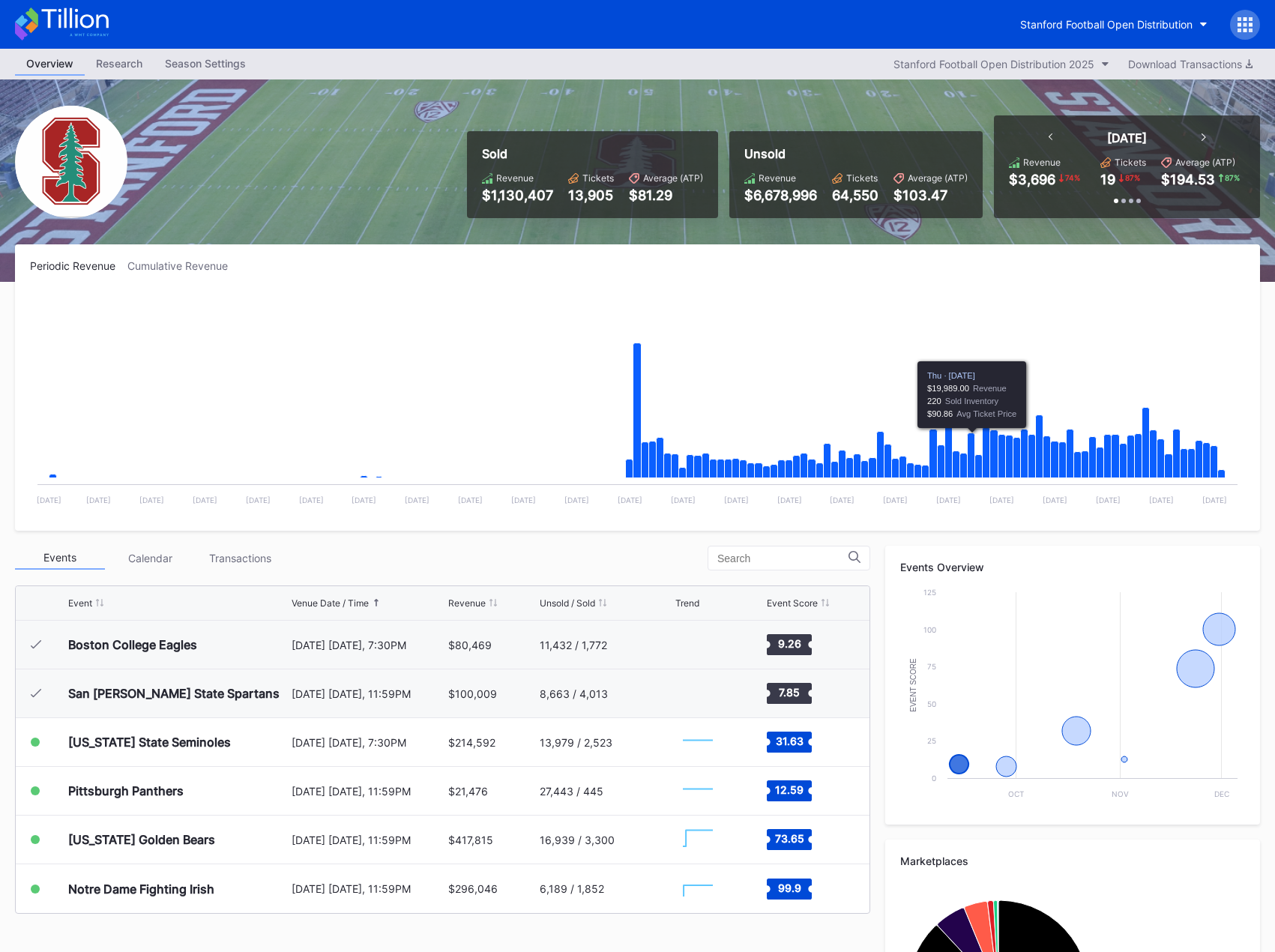
scroll to position [181, 0]
